Goal: Information Seeking & Learning: Learn about a topic

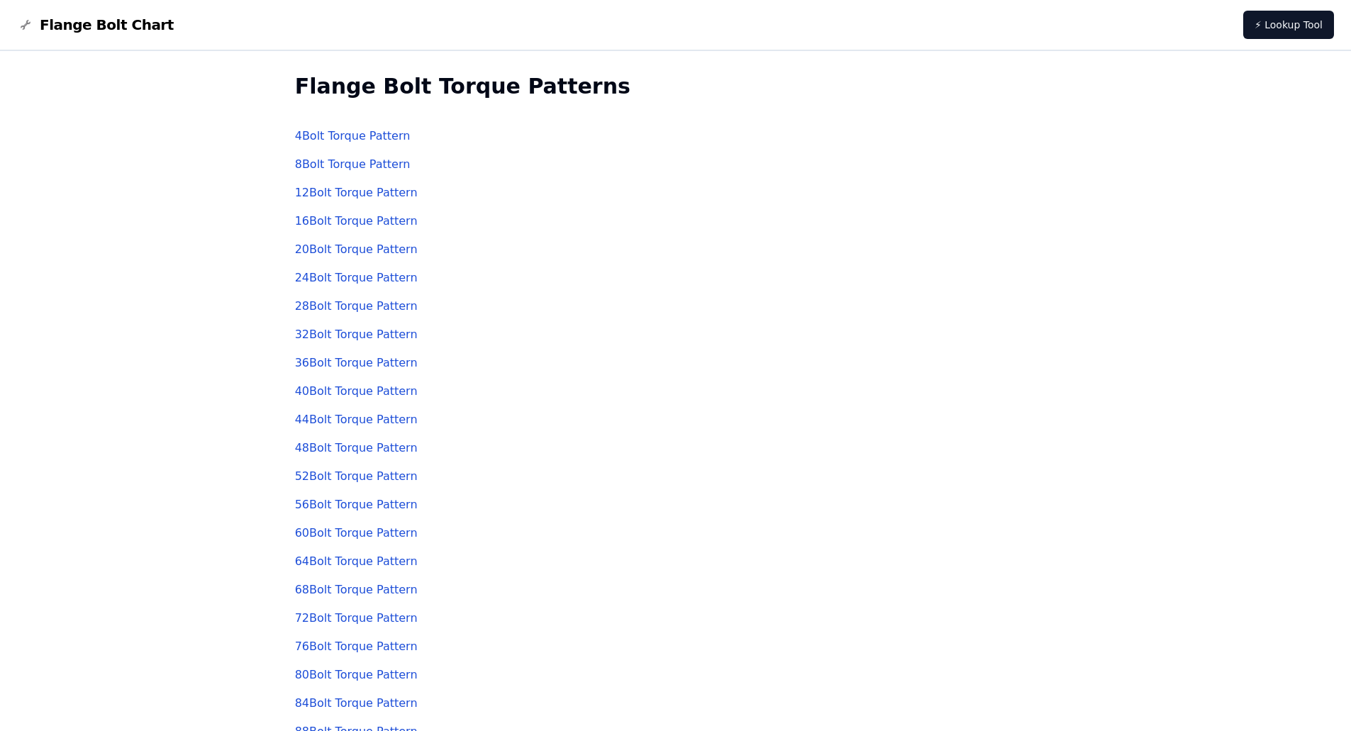
click at [342, 162] on link "8 Bolt Torque Pattern" at bounding box center [353, 163] width 116 height 13
click at [322, 132] on link "4 Bolt Torque Pattern" at bounding box center [353, 135] width 116 height 13
click at [338, 169] on link "8 Bolt Torque Pattern" at bounding box center [353, 163] width 116 height 13
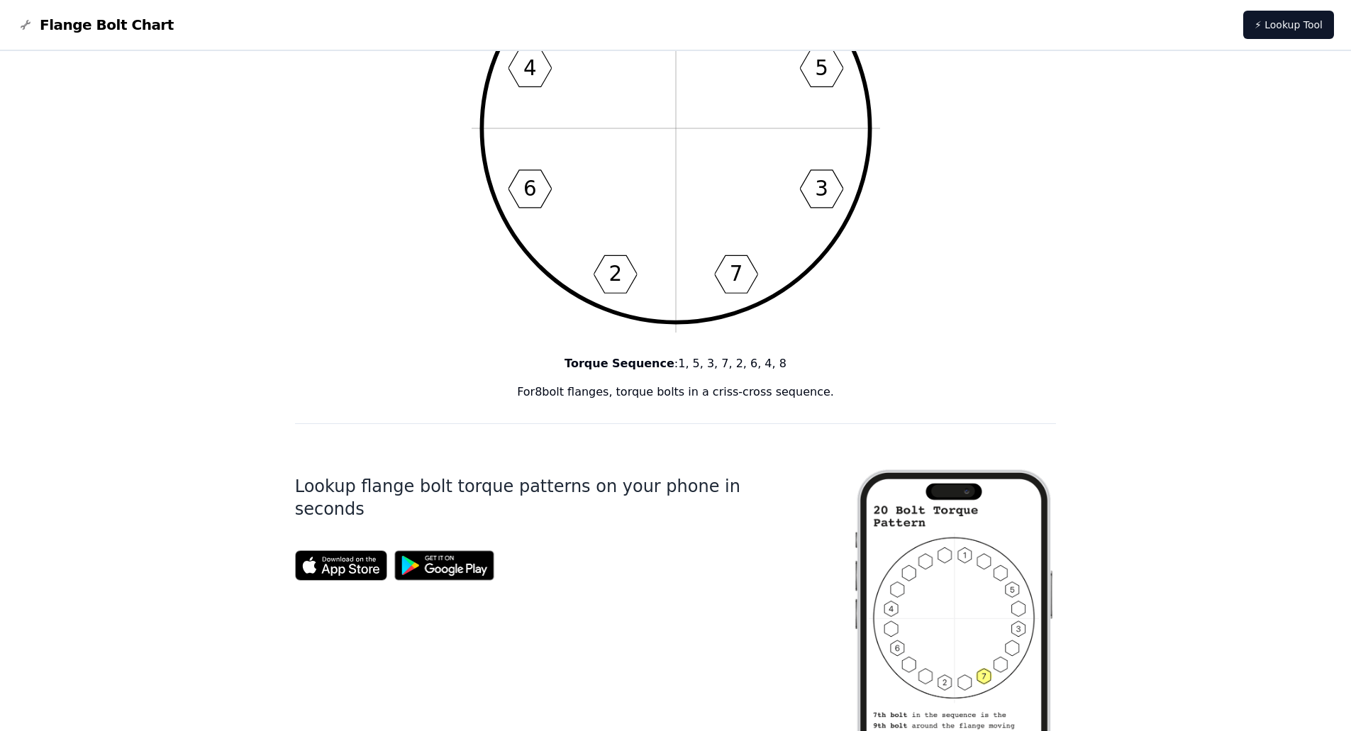
scroll to position [236, 0]
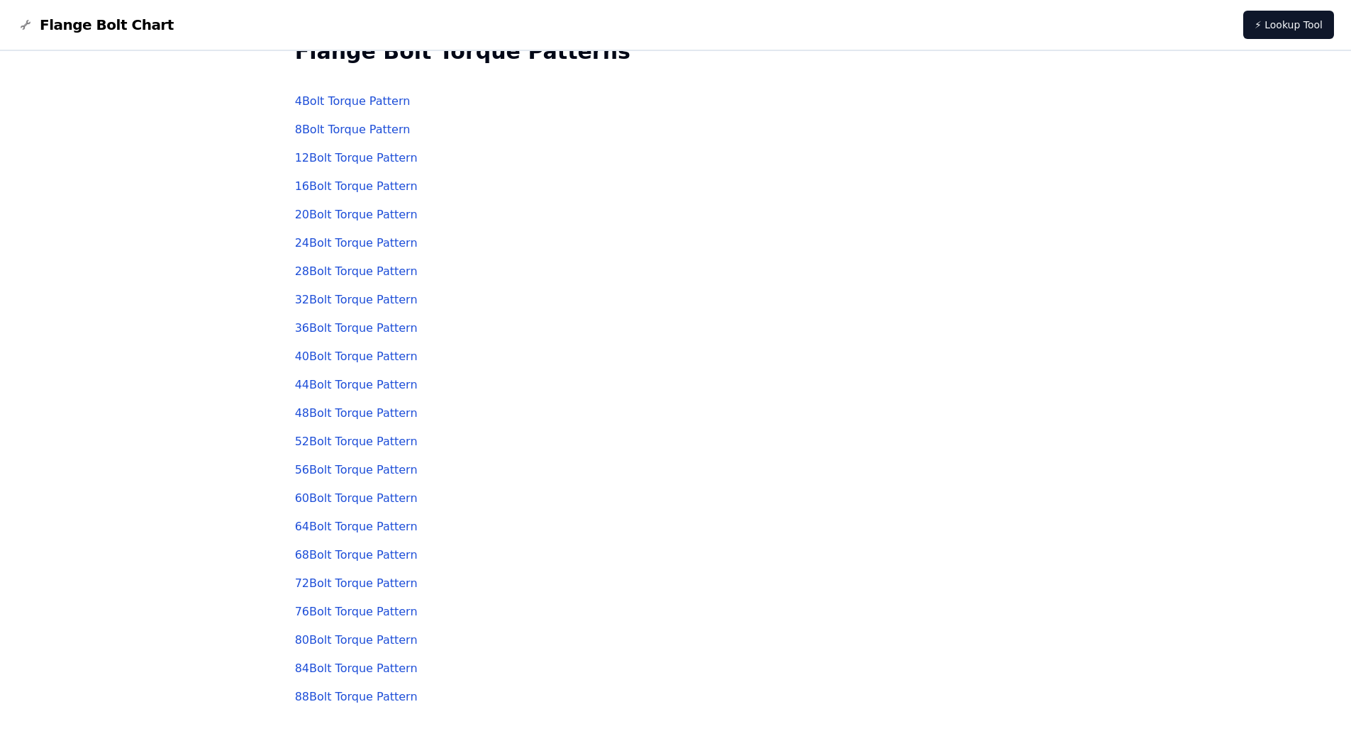
scroll to position [89, 0]
